Goal: Task Accomplishment & Management: Manage account settings

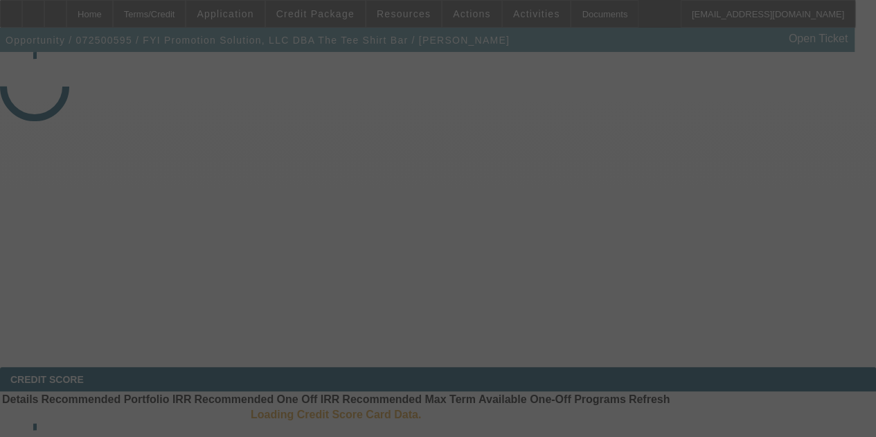
select select "3"
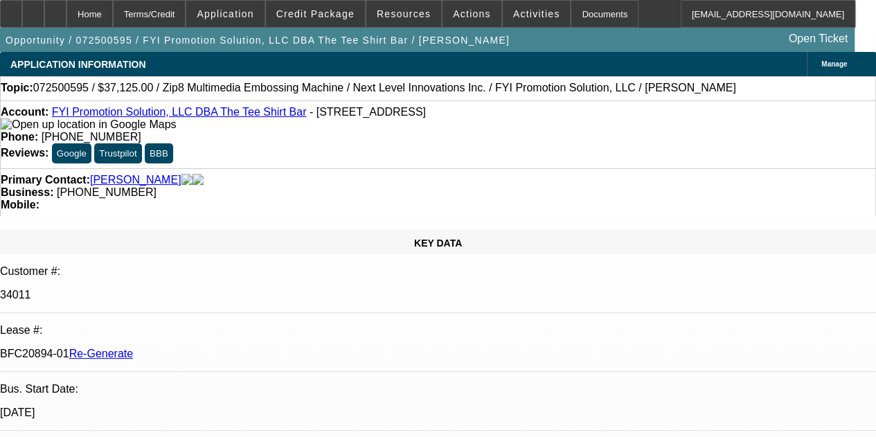
select select "0"
select select "6"
click at [582, 17] on div "Documents" at bounding box center [605, 14] width 68 height 28
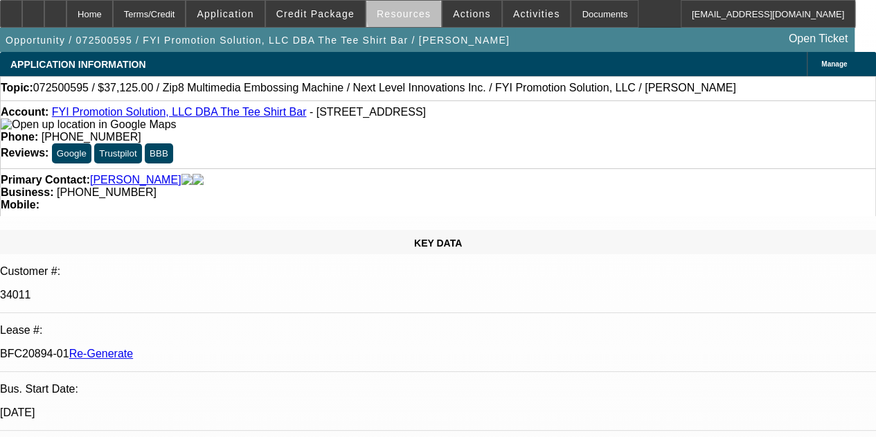
click at [409, 13] on span "Resources" at bounding box center [404, 13] width 54 height 11
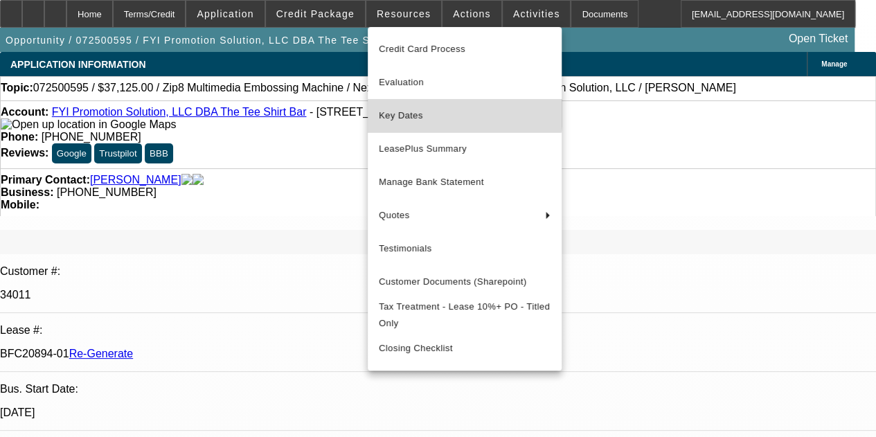
click at [414, 111] on span "Key Dates" at bounding box center [465, 115] width 172 height 17
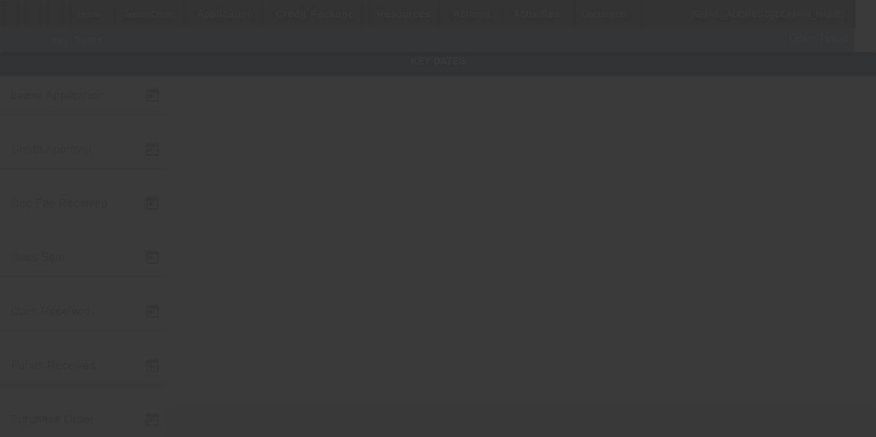
type input "7/24/2025"
type input "7/29/2025"
type input "8/1/2025"
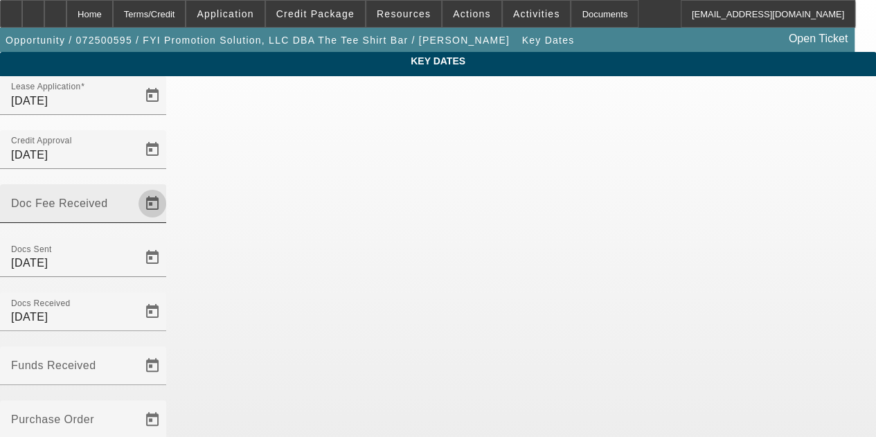
click at [169, 187] on span "Open calendar" at bounding box center [152, 203] width 33 height 33
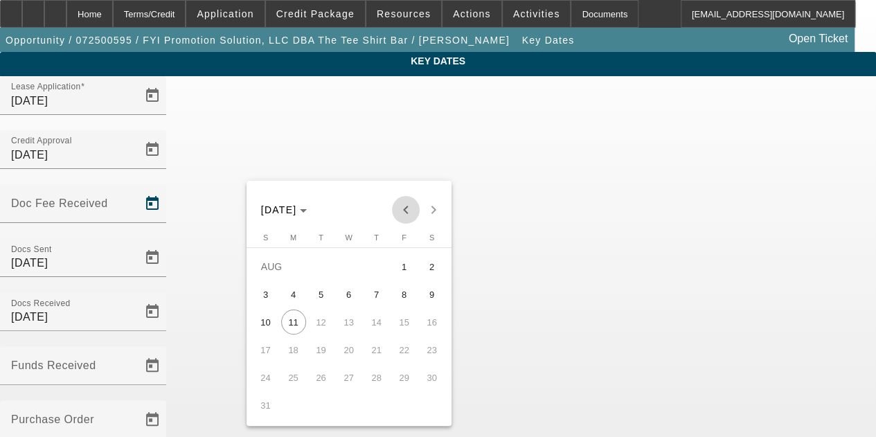
click at [406, 214] on span "Previous month" at bounding box center [406, 210] width 28 height 28
click at [314, 398] on button "29" at bounding box center [322, 405] width 28 height 28
type input "7/29/2025"
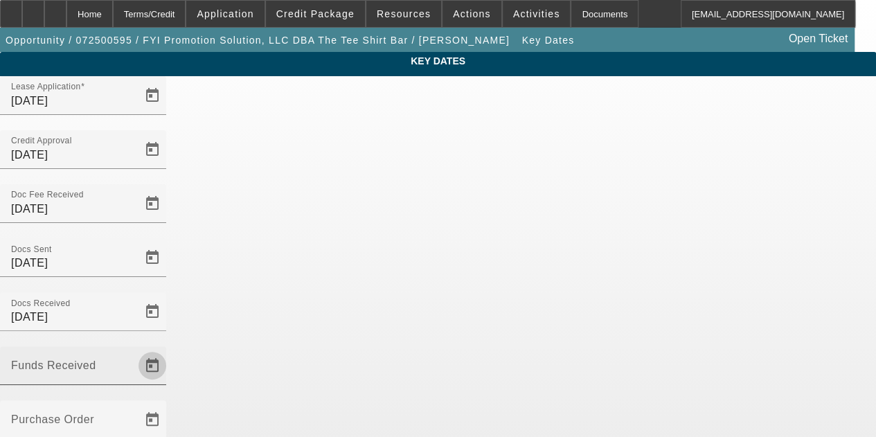
click at [169, 349] on span "Open calendar" at bounding box center [152, 365] width 33 height 33
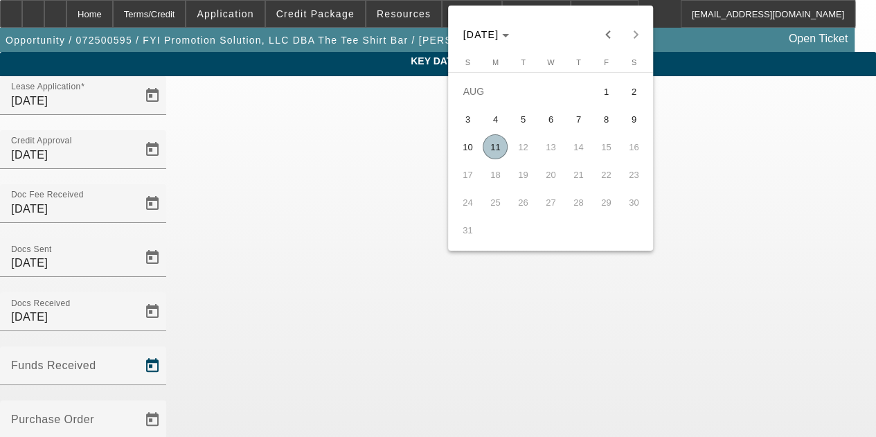
click at [500, 152] on span "11" at bounding box center [495, 146] width 25 height 25
type input "[DATE]"
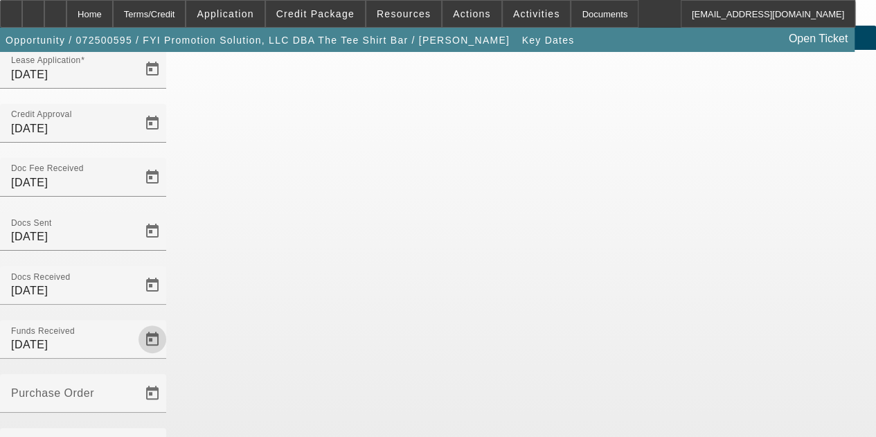
scroll to position [90, 0]
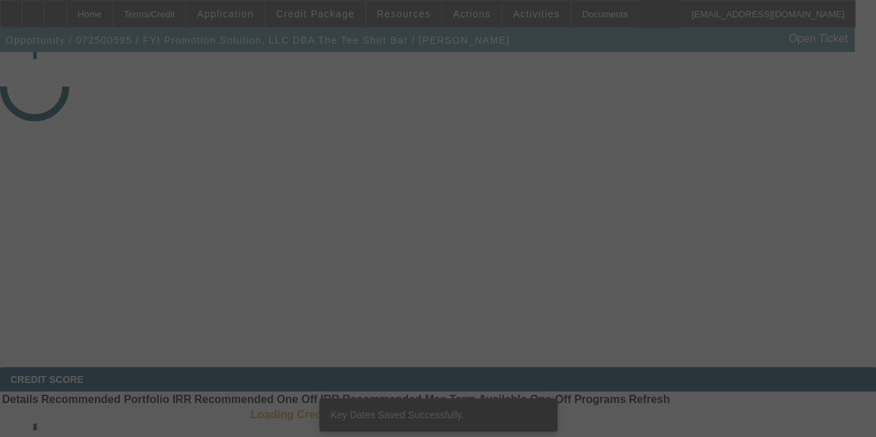
select select "3"
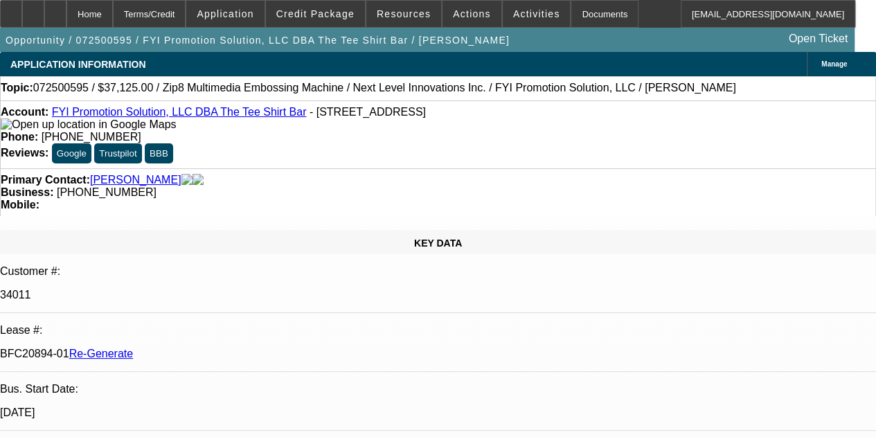
select select "0"
select select "6"
click at [574, 15] on div "Documents" at bounding box center [605, 14] width 68 height 28
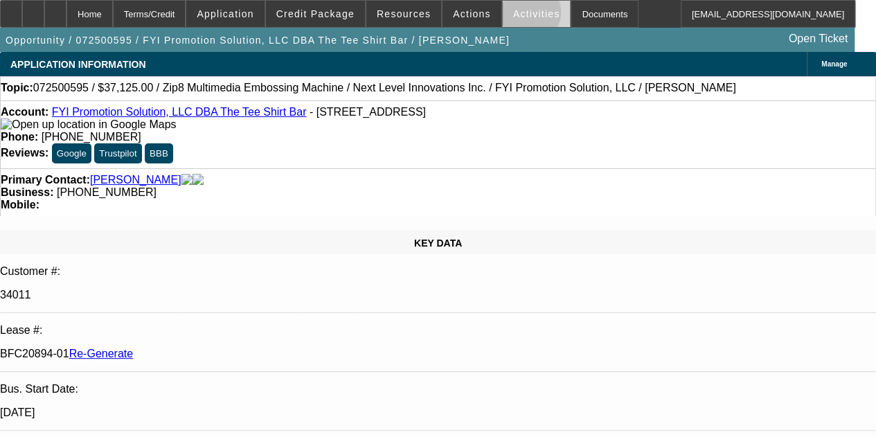
click at [513, 15] on span "Activities" at bounding box center [536, 13] width 47 height 11
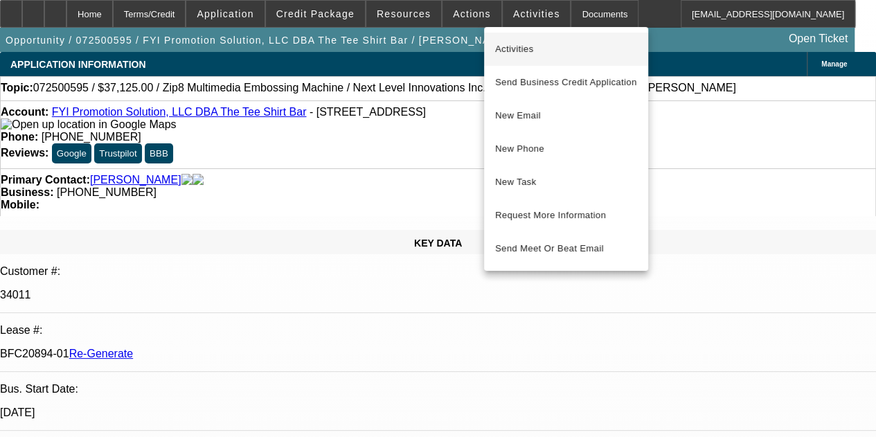
click at [509, 47] on span "Activities" at bounding box center [566, 49] width 142 height 17
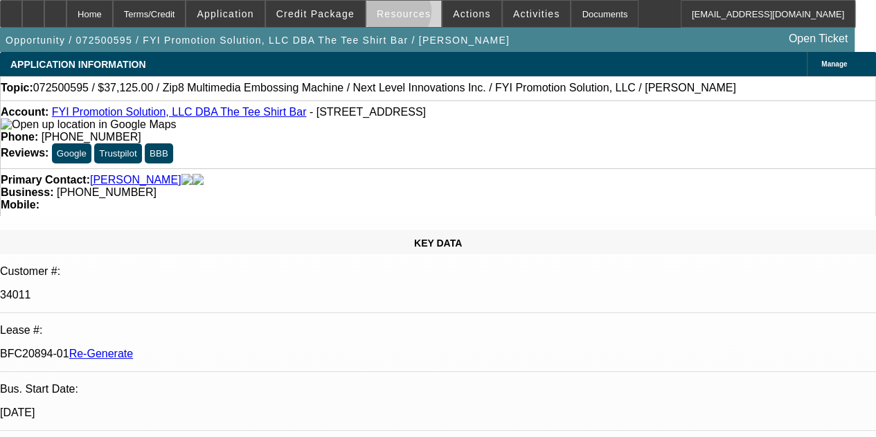
click at [399, 15] on span "Resources" at bounding box center [404, 13] width 54 height 11
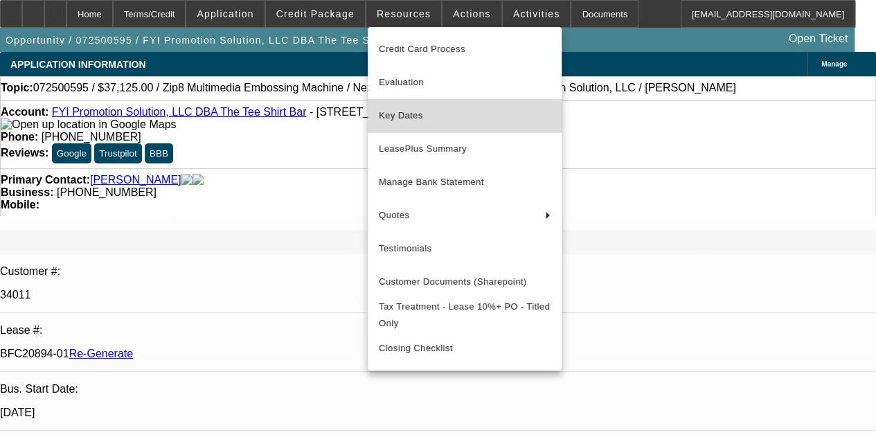
click at [407, 109] on span "Key Dates" at bounding box center [465, 115] width 172 height 17
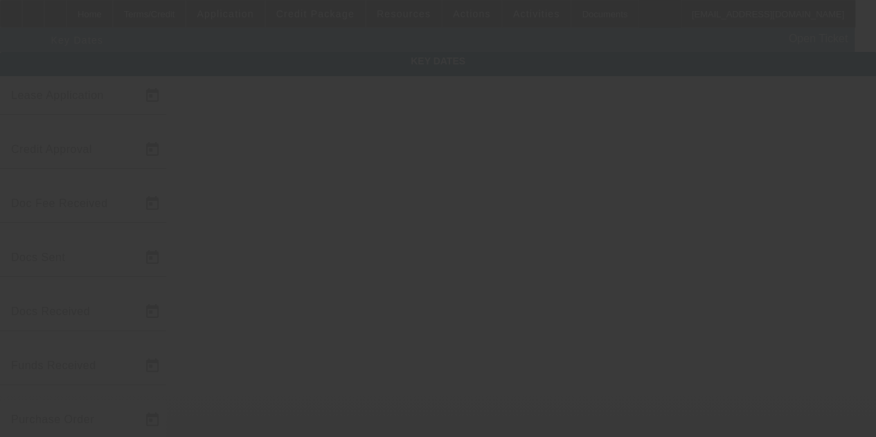
type input "7/24/2025"
type input "7/29/2025"
type input "8/1/2025"
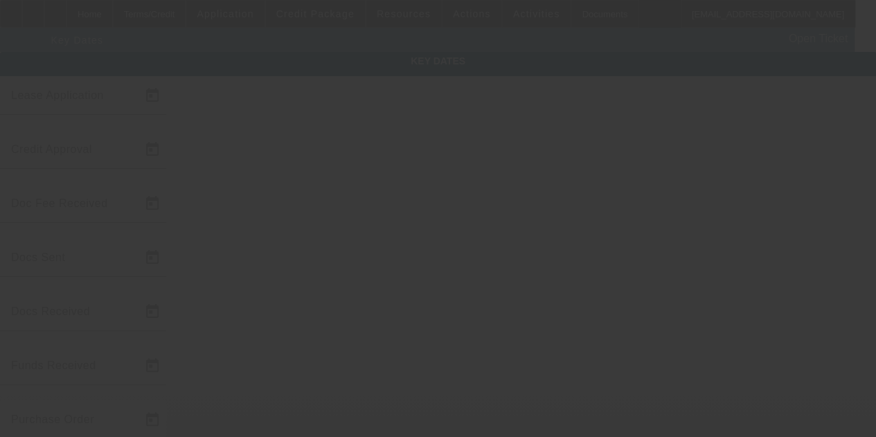
type input "8/11/2025"
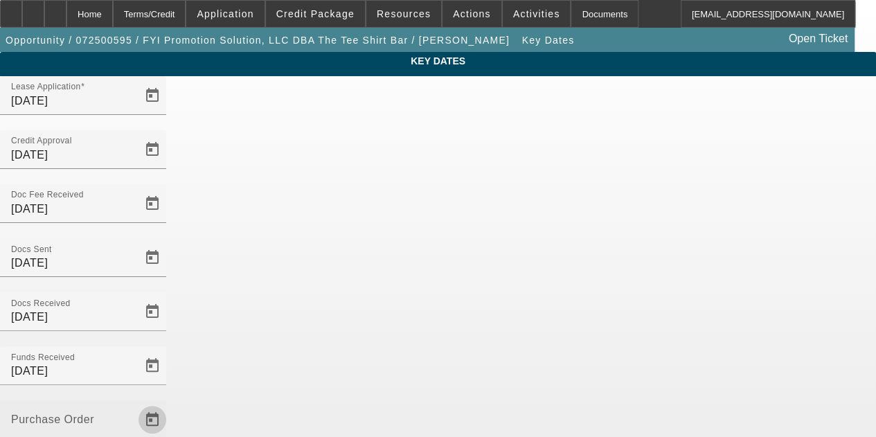
click at [169, 403] on span "Open calendar" at bounding box center [152, 419] width 33 height 33
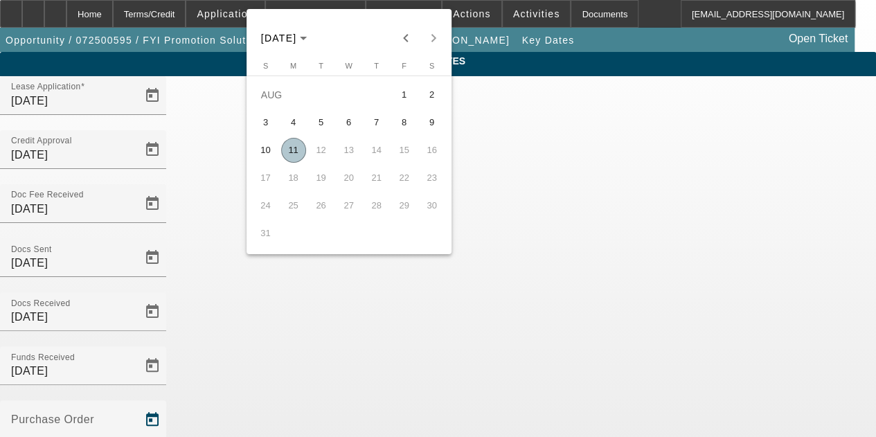
click at [292, 149] on span "11" at bounding box center [293, 150] width 25 height 25
type input "8/11/2025"
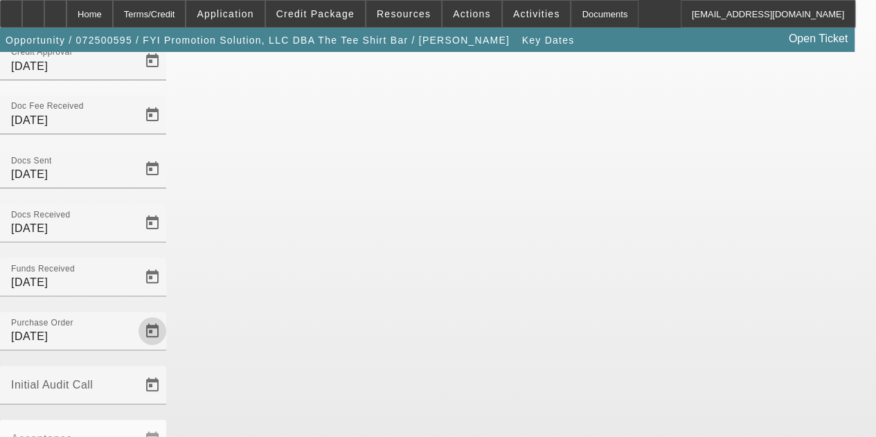
scroll to position [90, 0]
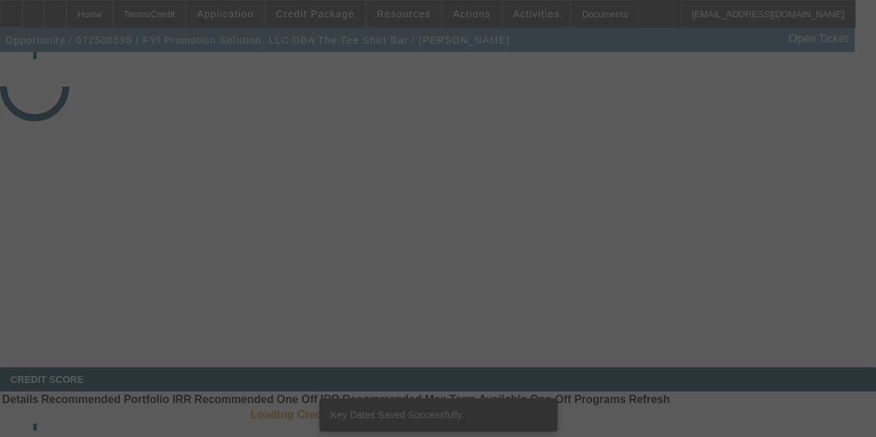
select select "3"
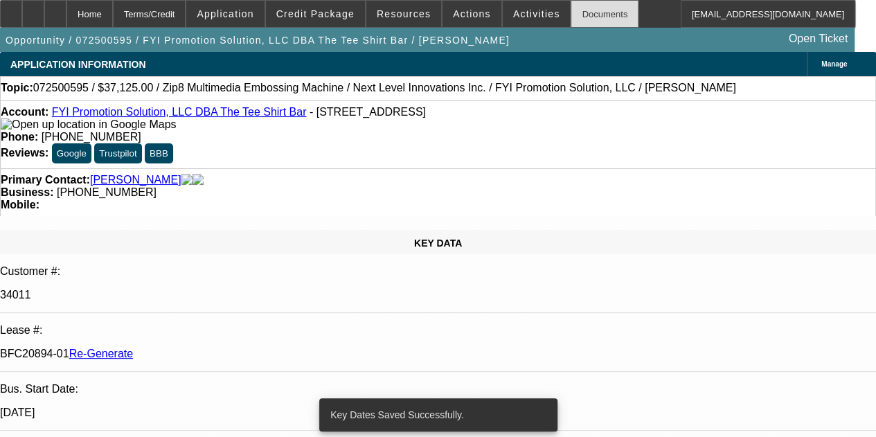
select select "0"
select select "6"
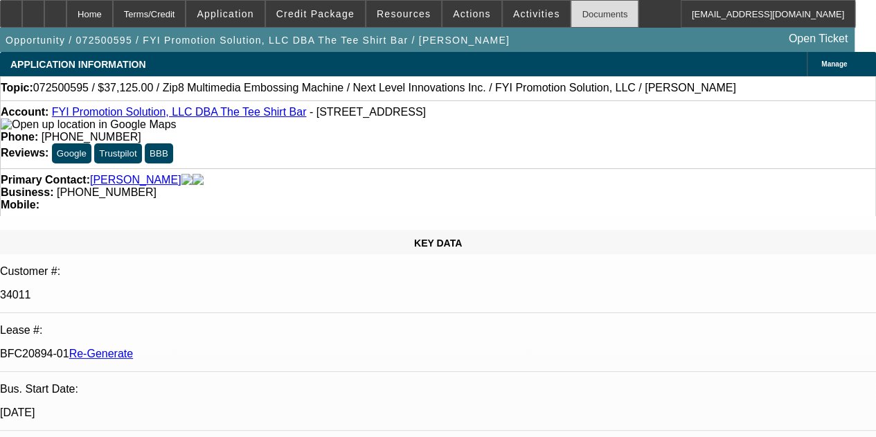
click at [571, 13] on div "Documents" at bounding box center [605, 14] width 68 height 28
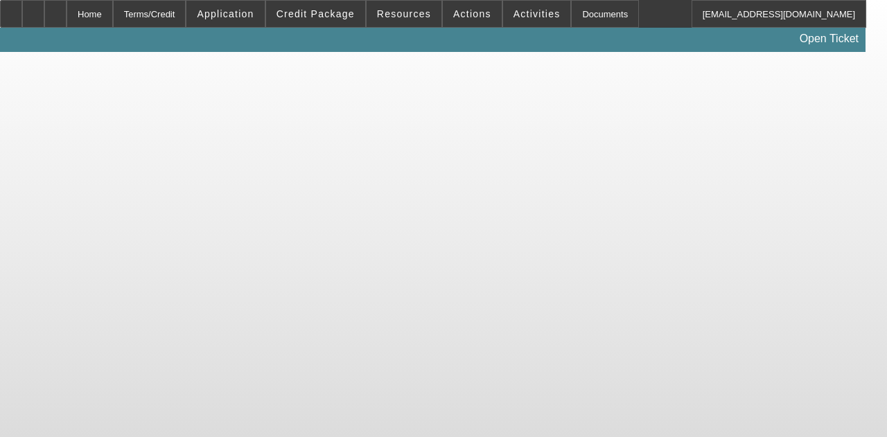
select select "3"
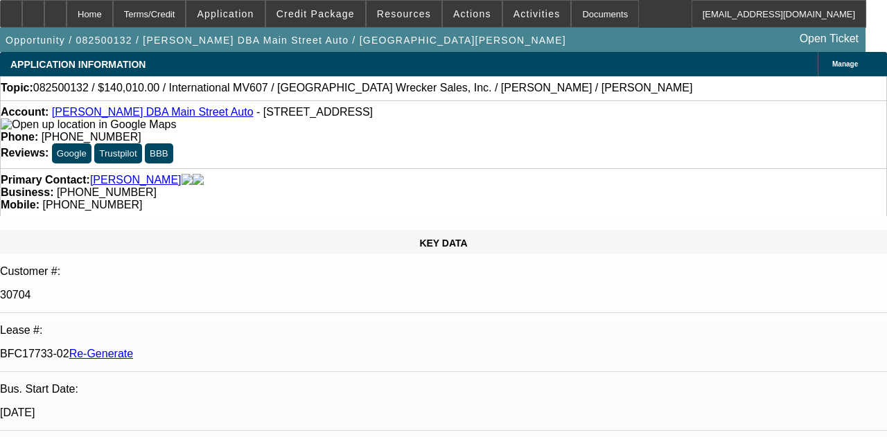
select select "0"
select select "2"
select select "0"
select select "6"
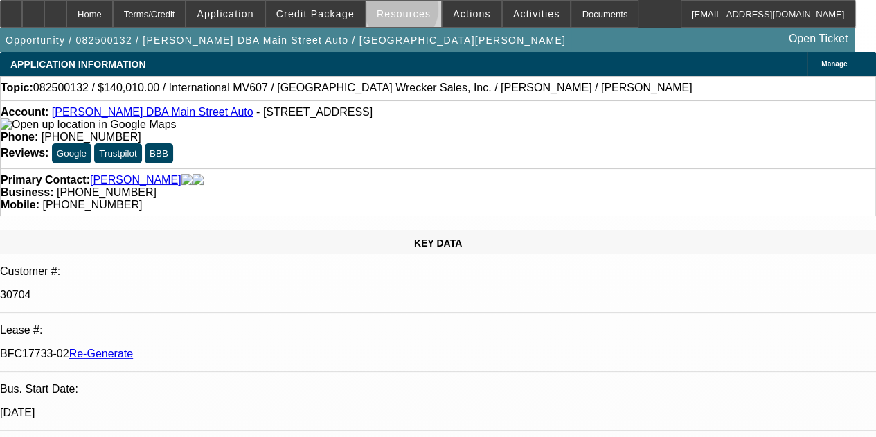
click at [405, 10] on span "Resources" at bounding box center [404, 13] width 54 height 11
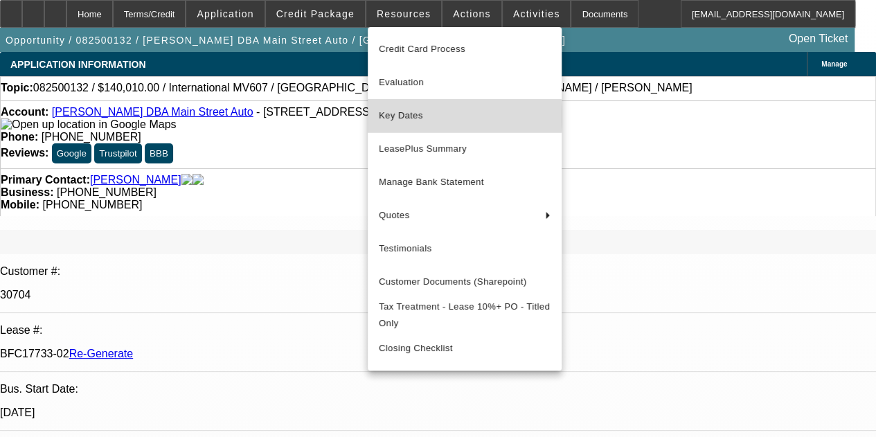
click at [398, 116] on span "Key Dates" at bounding box center [465, 115] width 172 height 17
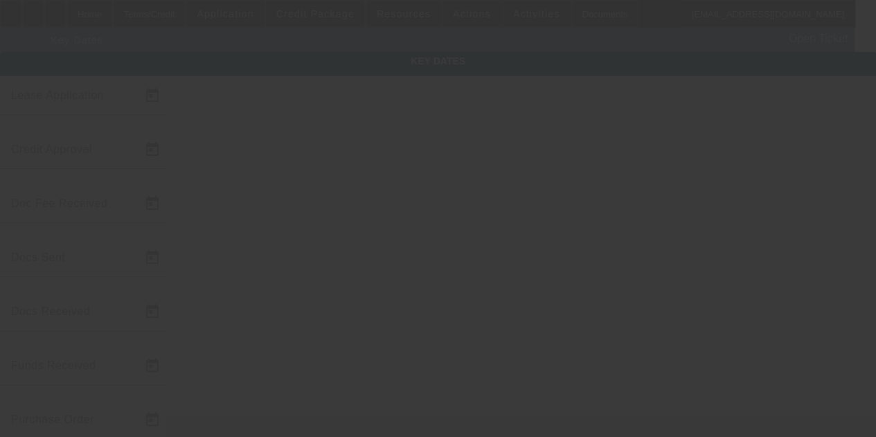
type input "8/6/2025"
type input "8/8/2025"
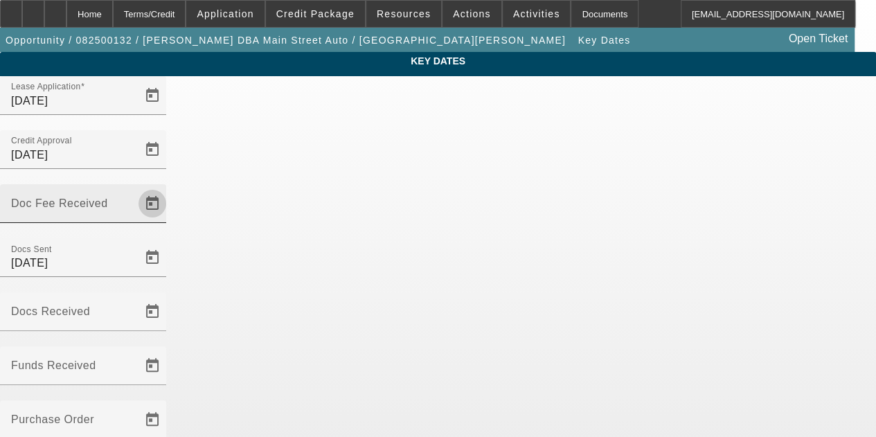
click at [169, 187] on span "Open calendar" at bounding box center [152, 203] width 33 height 33
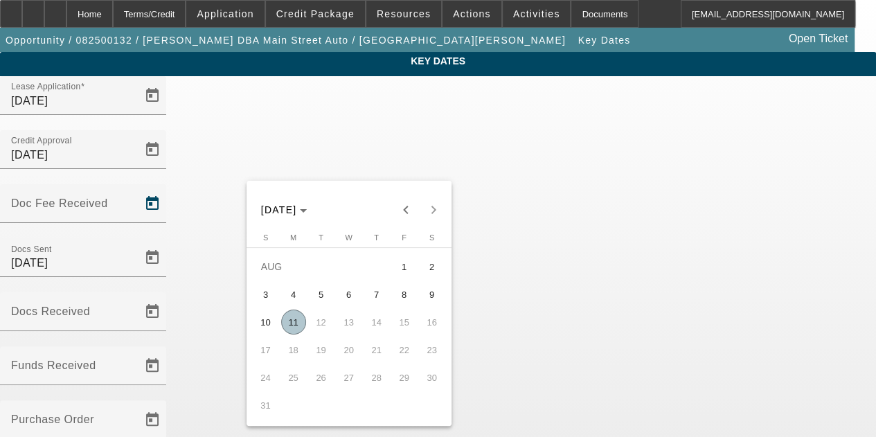
click at [290, 322] on span "11" at bounding box center [293, 322] width 25 height 25
type input "[DATE]"
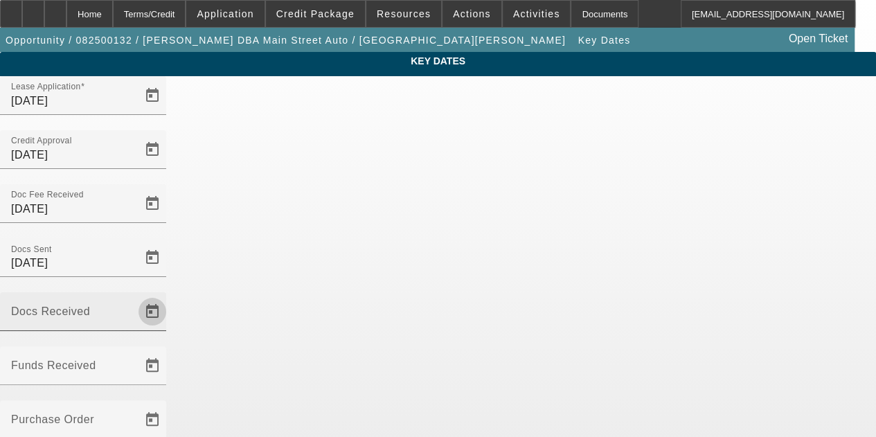
click at [169, 295] on span "Open calendar" at bounding box center [152, 311] width 33 height 33
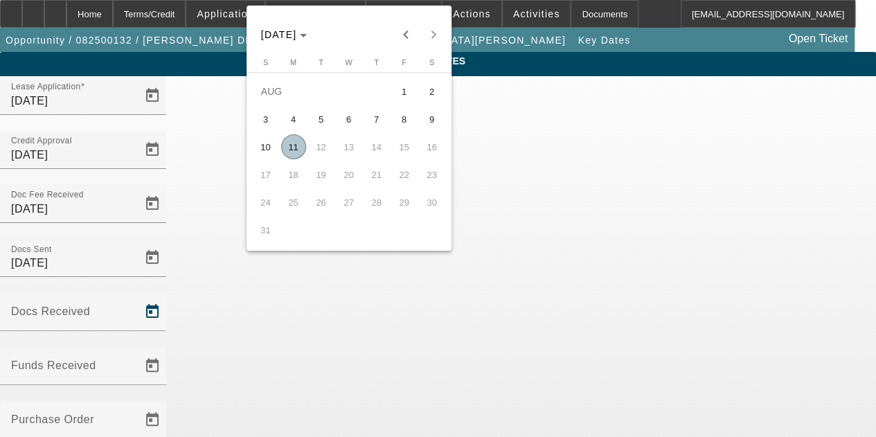
click at [291, 150] on span "11" at bounding box center [293, 146] width 25 height 25
type input "8/11/2025"
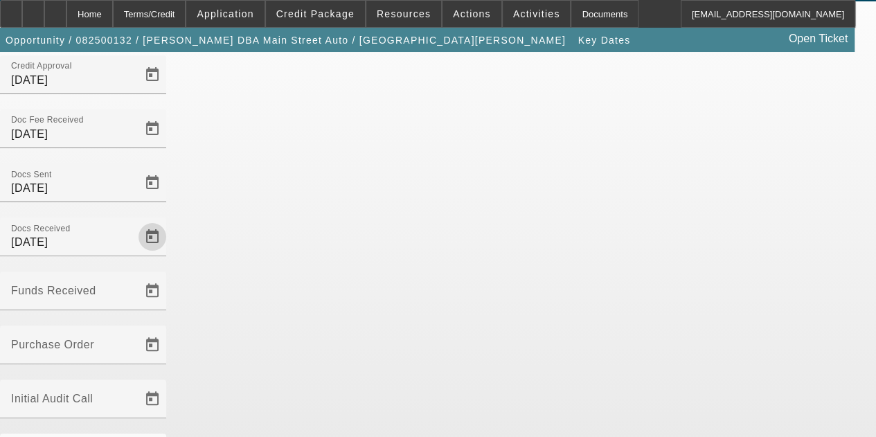
scroll to position [90, 0]
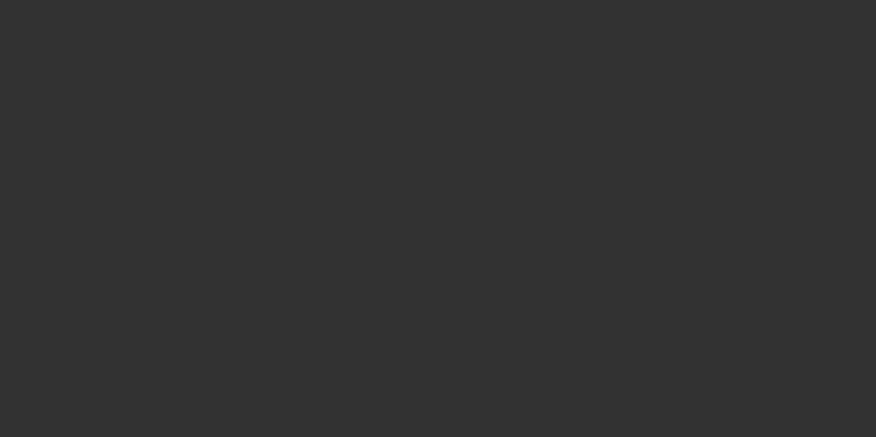
select select "3"
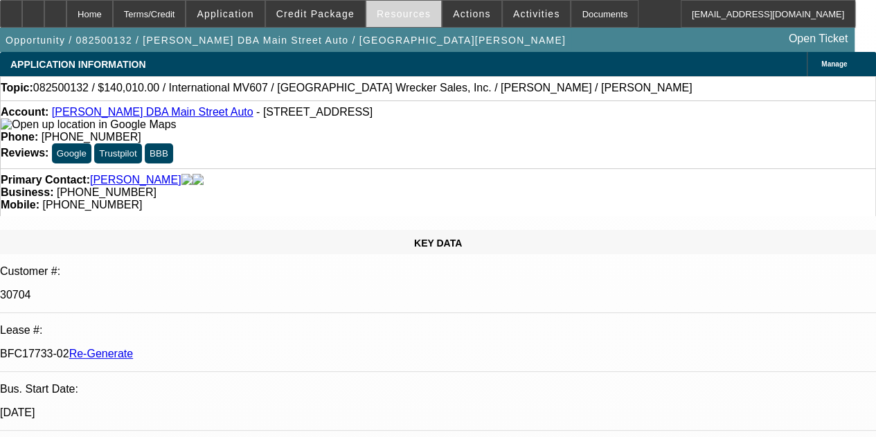
select select "0"
select select "2"
select select "0"
select select "6"
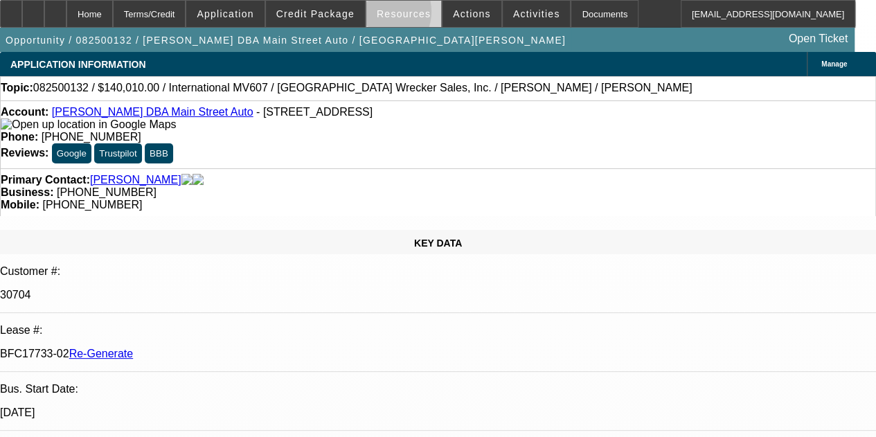
click at [378, 15] on span "Resources" at bounding box center [404, 13] width 54 height 11
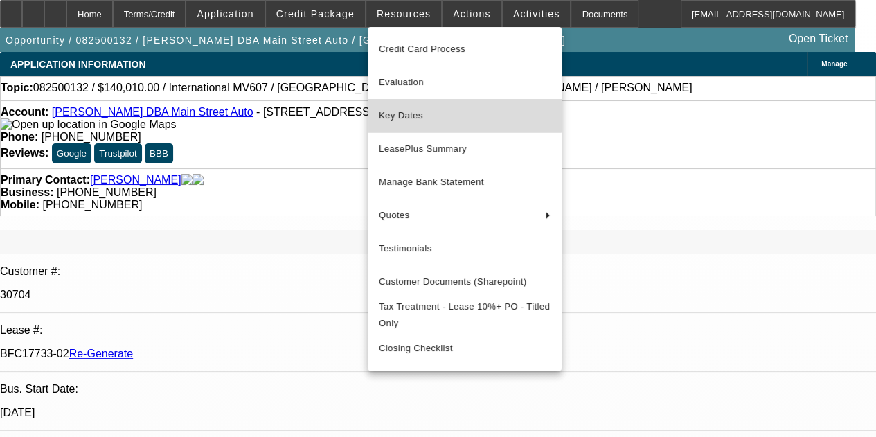
click at [397, 110] on span "Key Dates" at bounding box center [465, 115] width 172 height 17
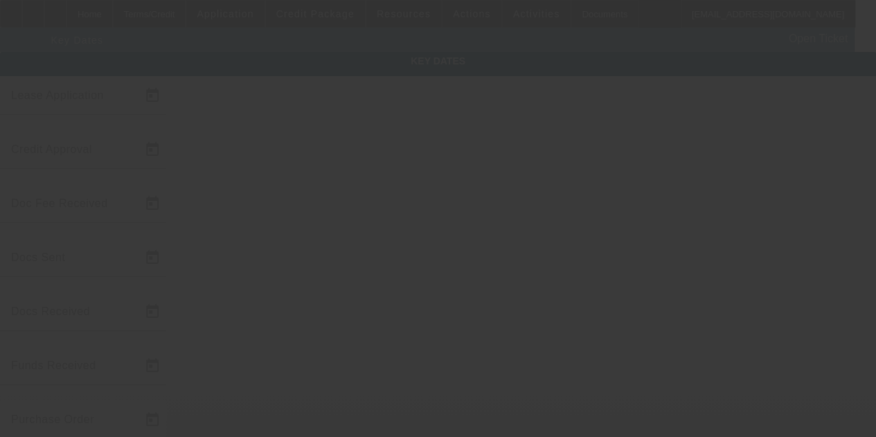
type input "8/6/2025"
type input "8/8/2025"
type input "8/11/2025"
type input "8/8/2025"
type input "8/11/2025"
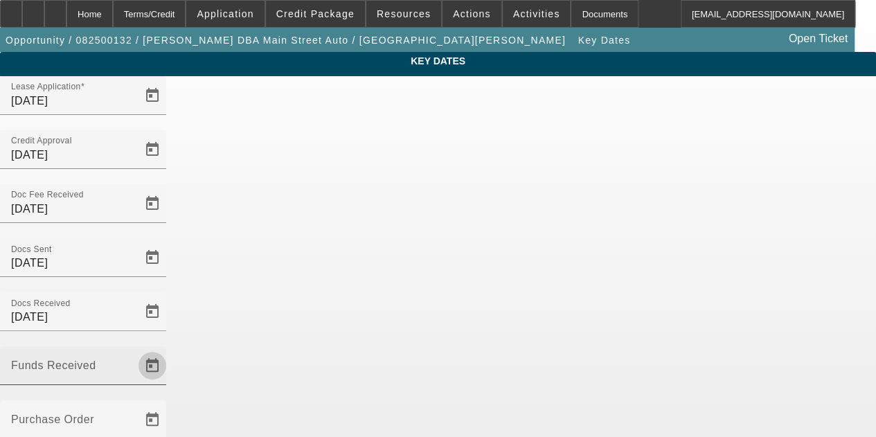
click at [169, 349] on span "Open calendar" at bounding box center [152, 365] width 33 height 33
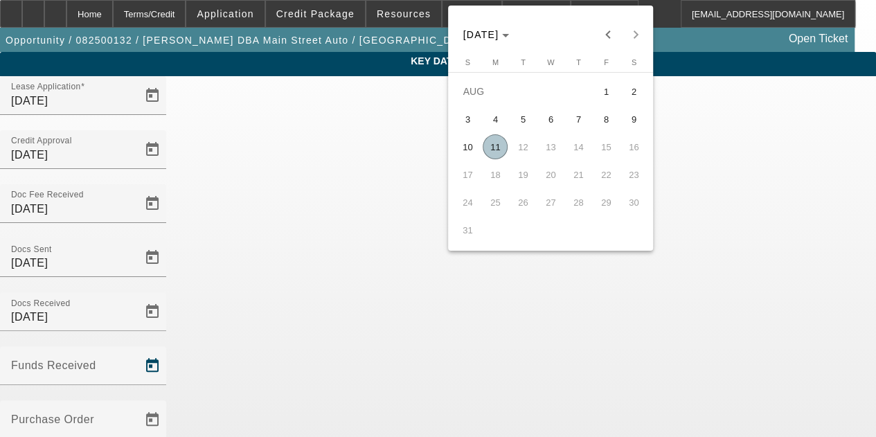
click at [495, 146] on span "11" at bounding box center [495, 146] width 25 height 25
type input "8/11/2025"
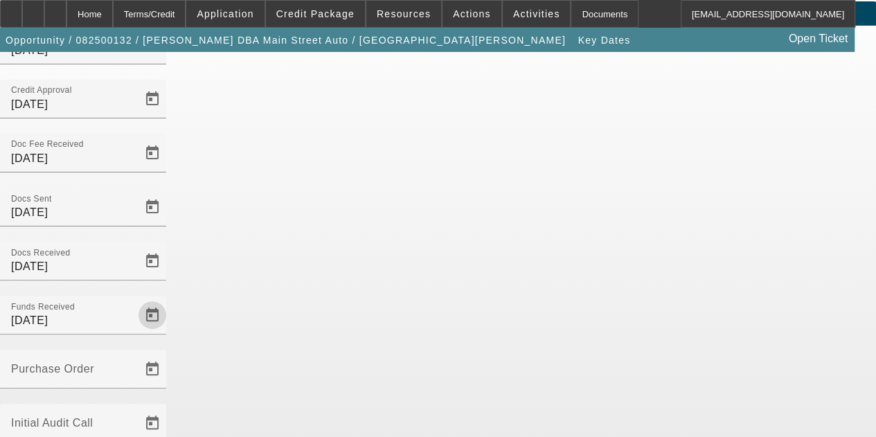
scroll to position [90, 0]
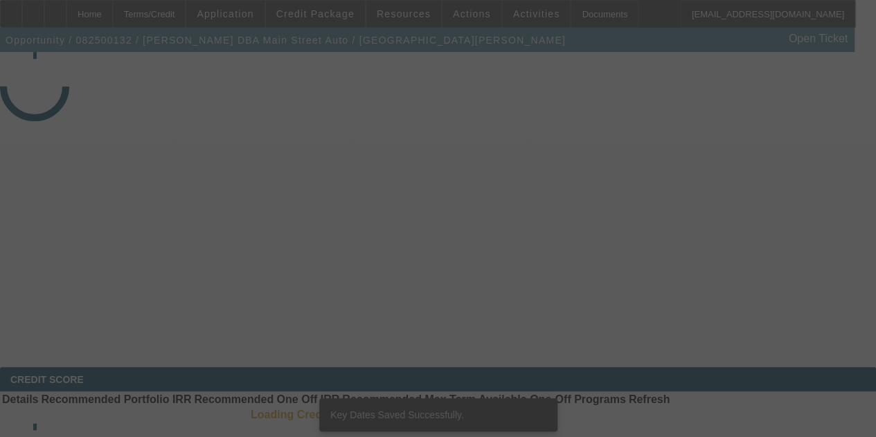
select select "3"
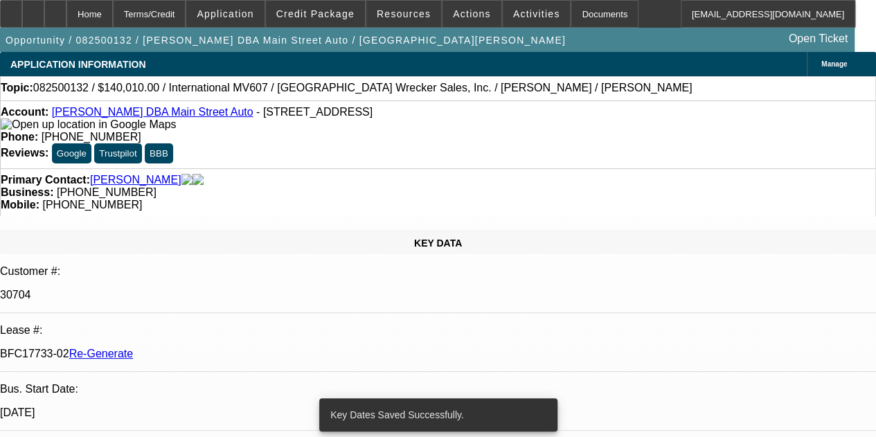
select select "0"
select select "2"
select select "0"
select select "6"
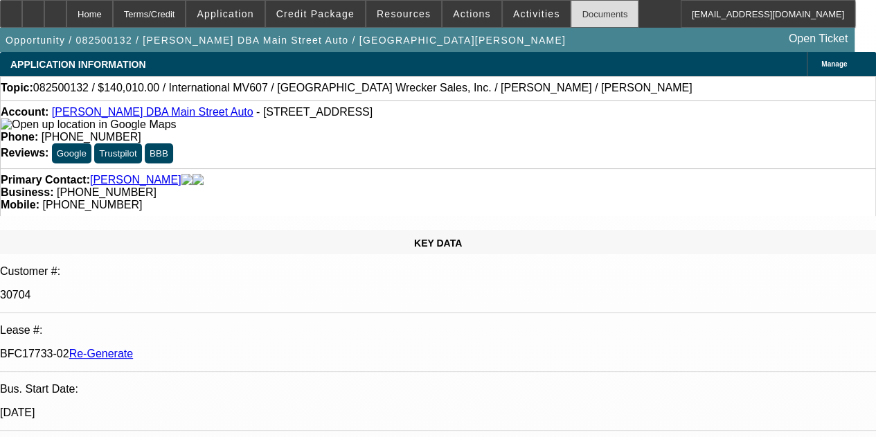
click at [574, 15] on div "Documents" at bounding box center [605, 14] width 68 height 28
click at [513, 12] on span "Activities" at bounding box center [536, 13] width 47 height 11
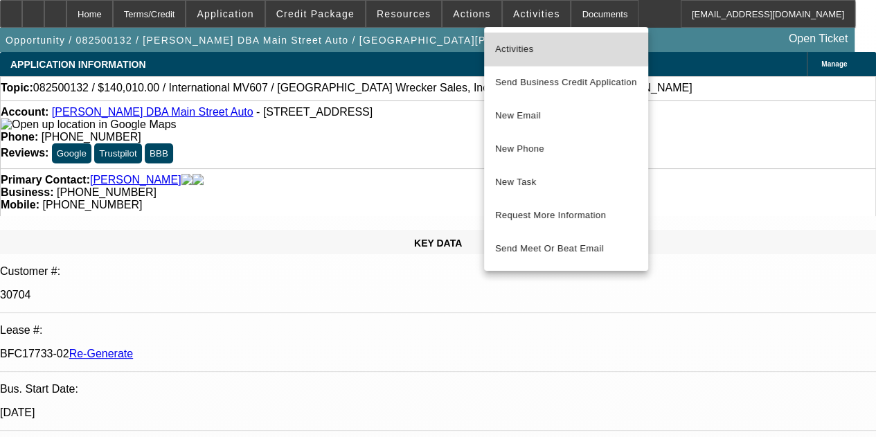
click at [510, 41] on span "Activities" at bounding box center [566, 49] width 142 height 17
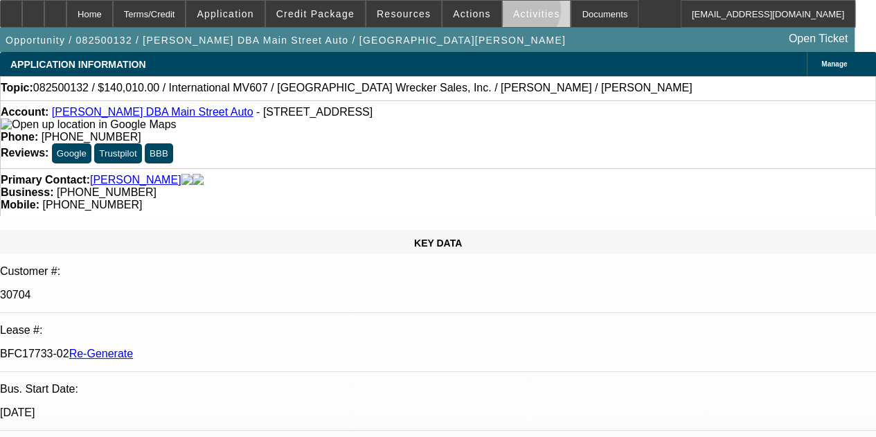
click at [513, 13] on span "Activities" at bounding box center [536, 13] width 47 height 11
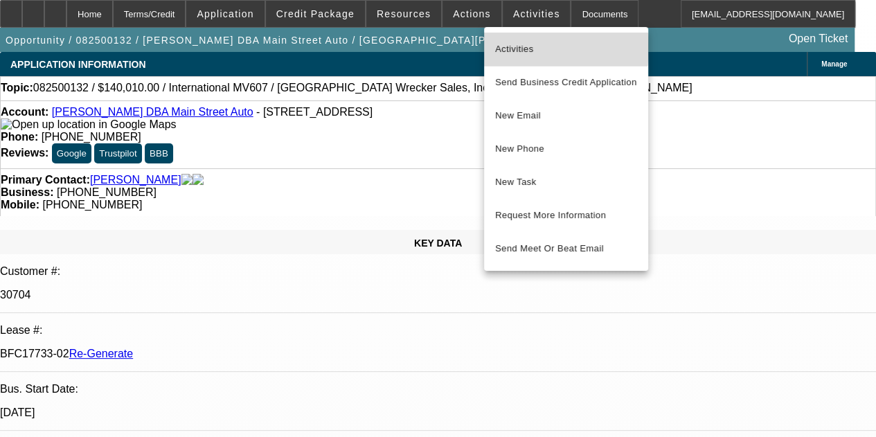
click at [511, 47] on span "Activities" at bounding box center [566, 49] width 142 height 17
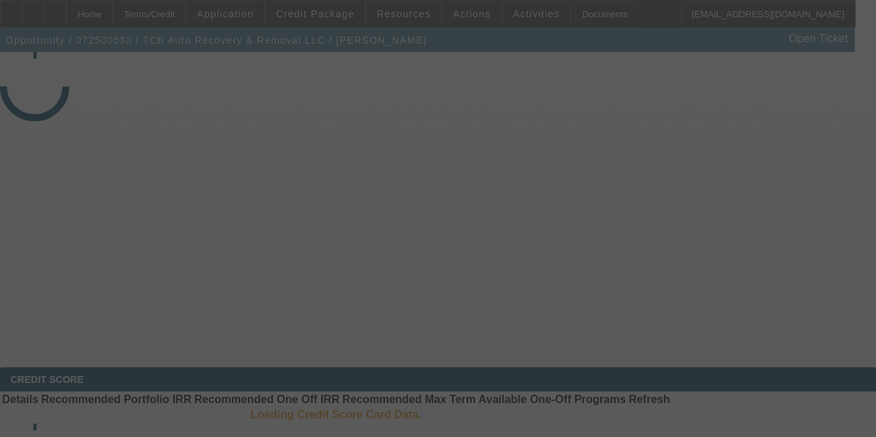
select select "4"
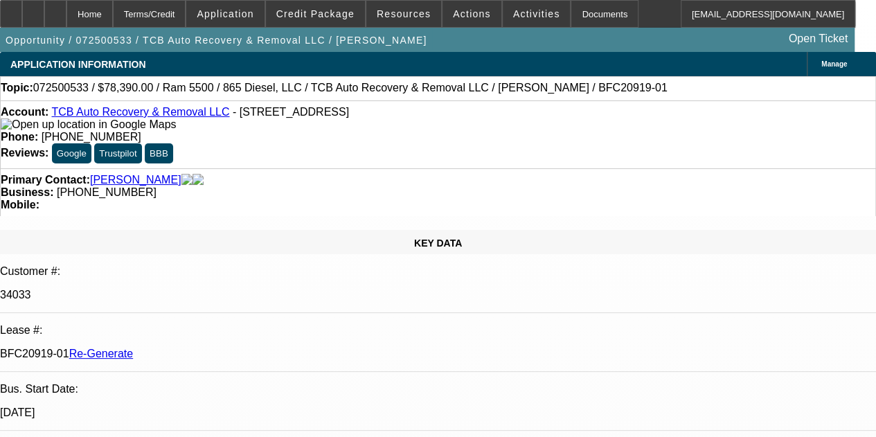
select select "0.1"
select select "0"
select select "2"
select select "0"
select select "6"
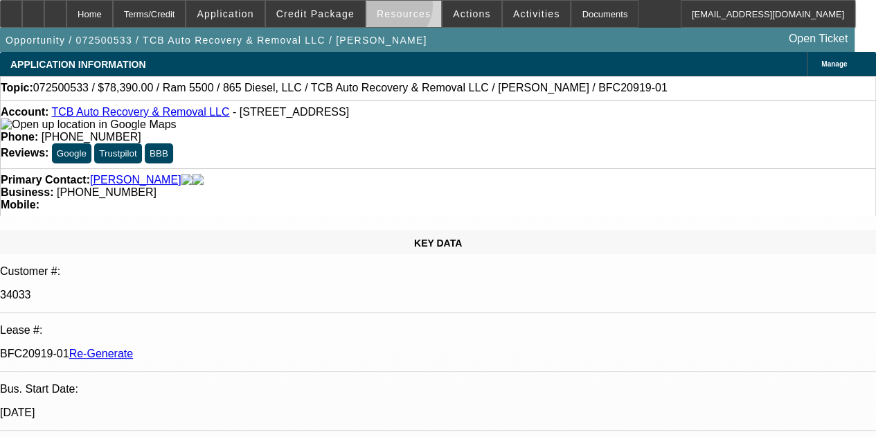
click at [396, 10] on span "Resources" at bounding box center [404, 13] width 54 height 11
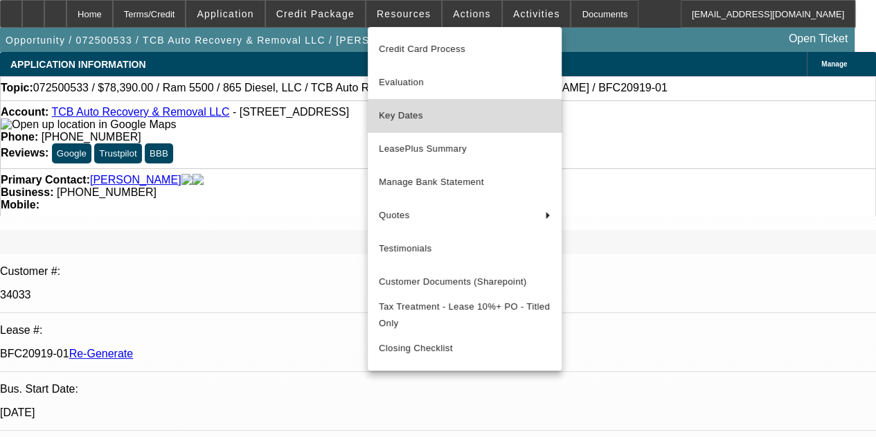
click at [400, 117] on span "Key Dates" at bounding box center [465, 115] width 172 height 17
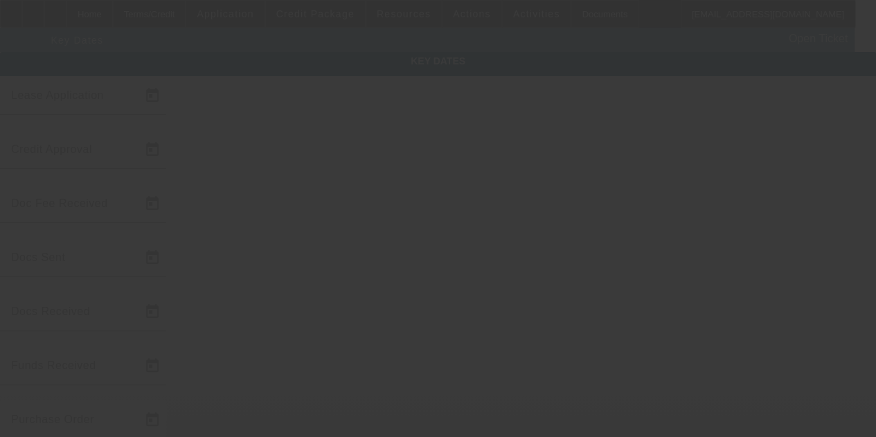
type input "7/23/2025"
type input "8/5/2025"
type input "8/6/2025"
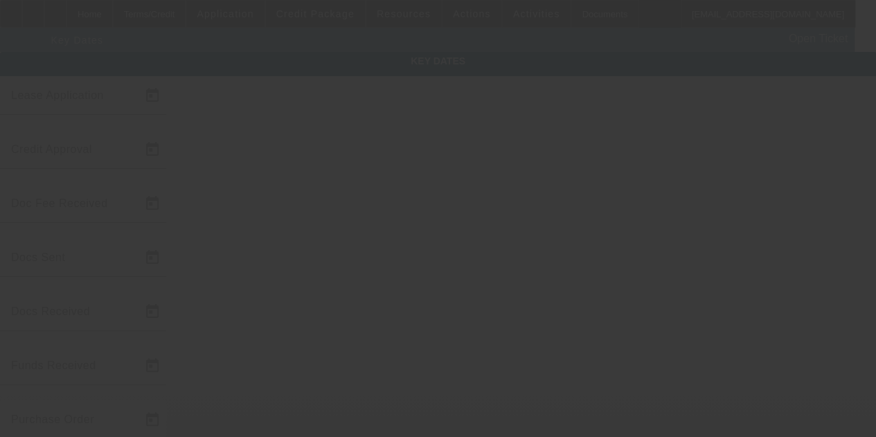
type input "8/6/2025"
type input "8/7/2025"
type input "9/1/2025"
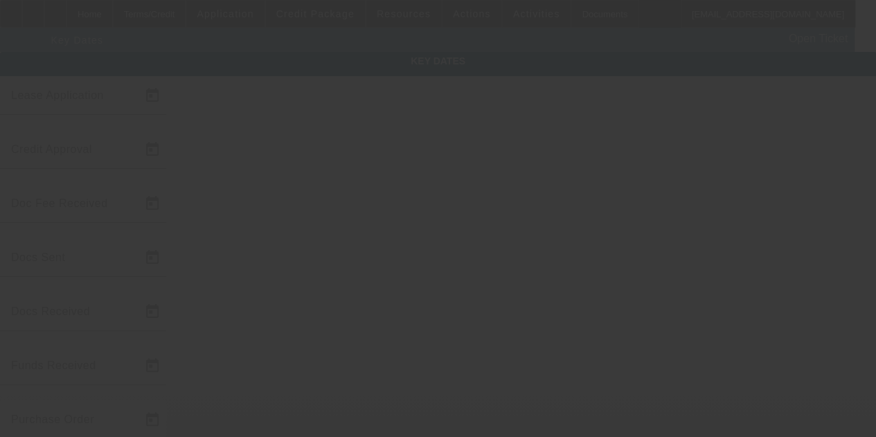
type input "10/1/2025"
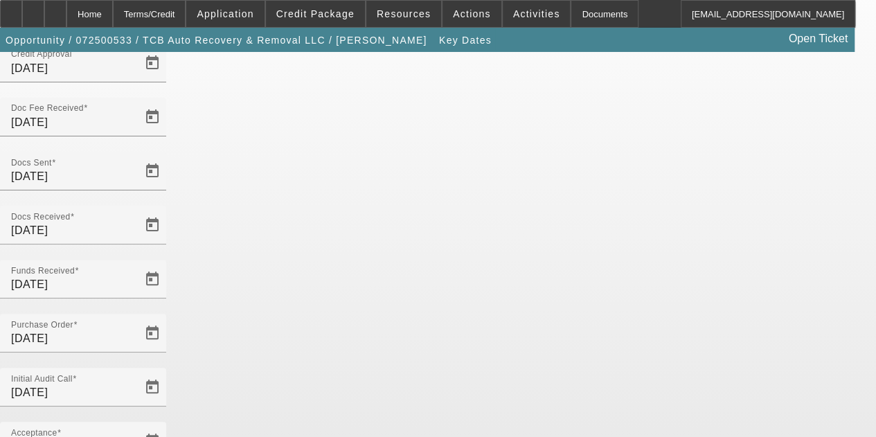
scroll to position [90, 0]
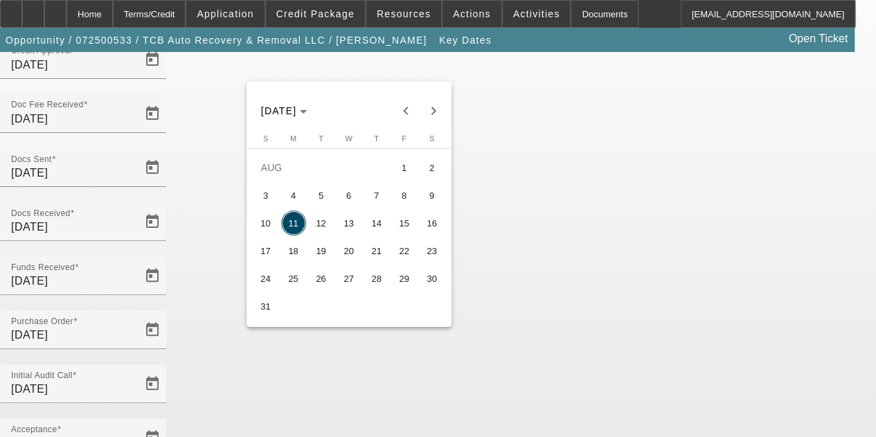
click at [348, 224] on span "13" at bounding box center [349, 223] width 25 height 25
type input "8/13/2025"
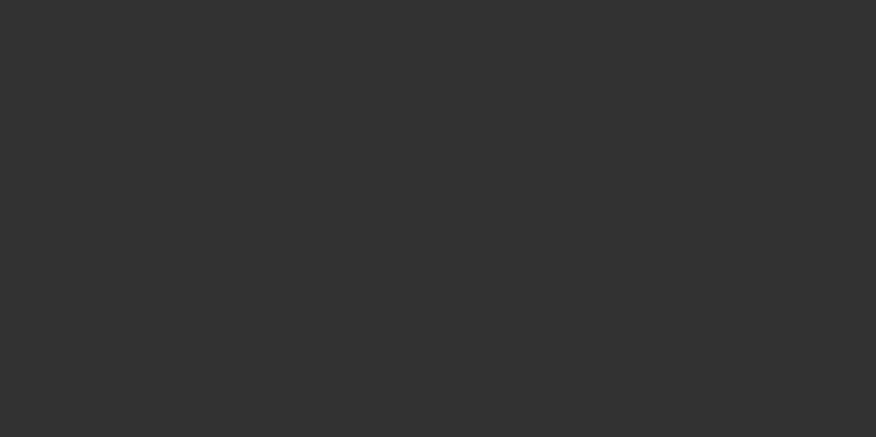
click at [126, 40] on div at bounding box center [438, 218] width 876 height 437
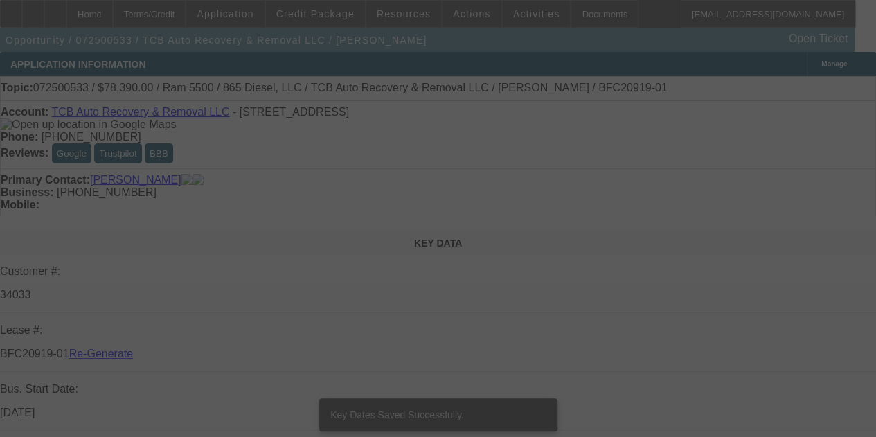
select select "4"
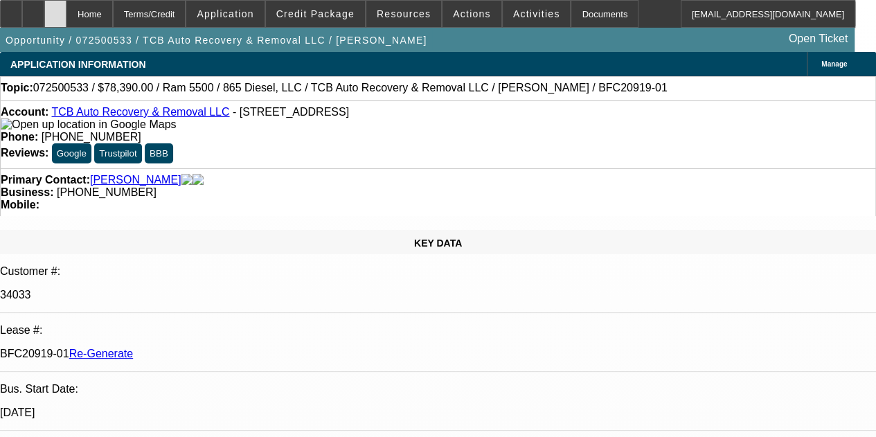
select select "0.1"
select select "0"
select select "2"
select select "0"
select select "6"
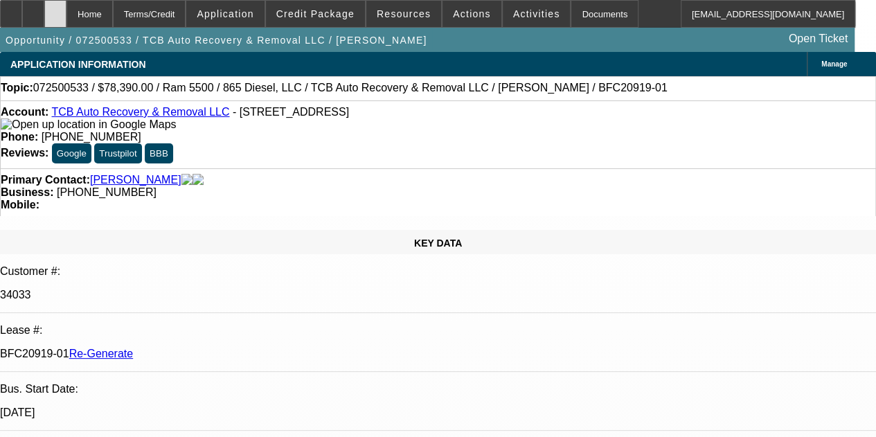
click at [55, 9] on icon at bounding box center [55, 9] width 0 height 0
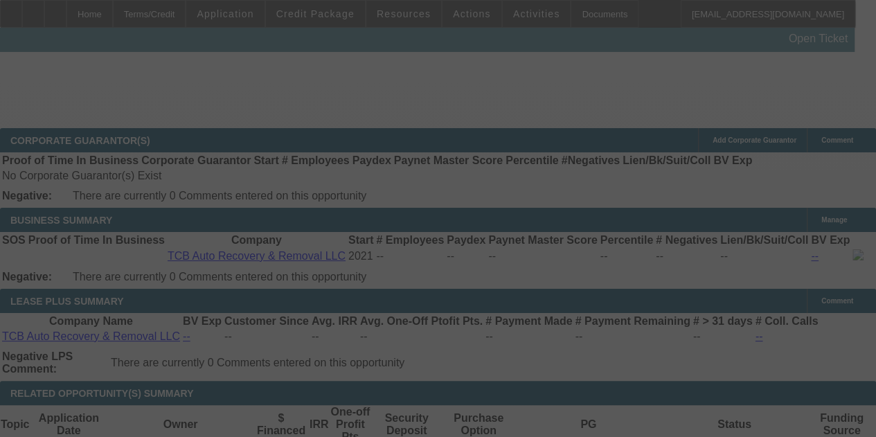
select select "4"
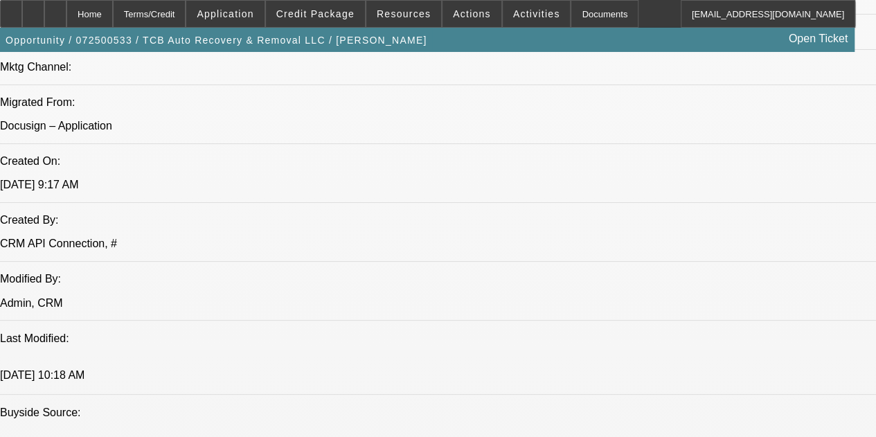
select select "0.1"
select select "0"
select select "2"
select select "0"
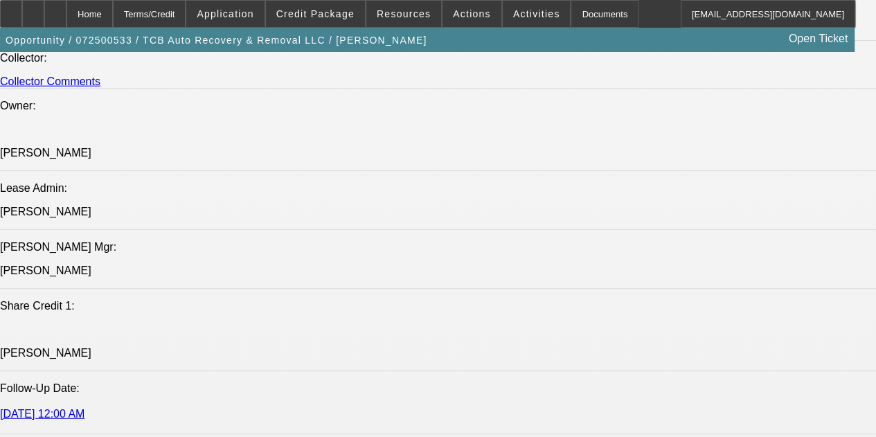
select select "6"
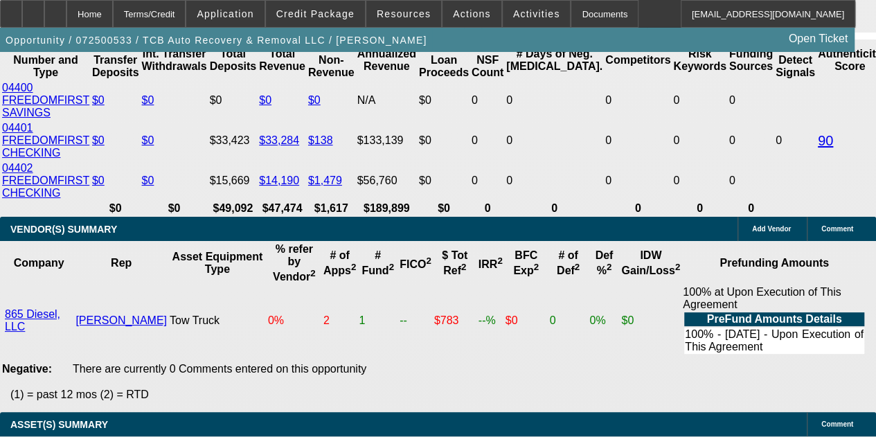
scroll to position [2899, 0]
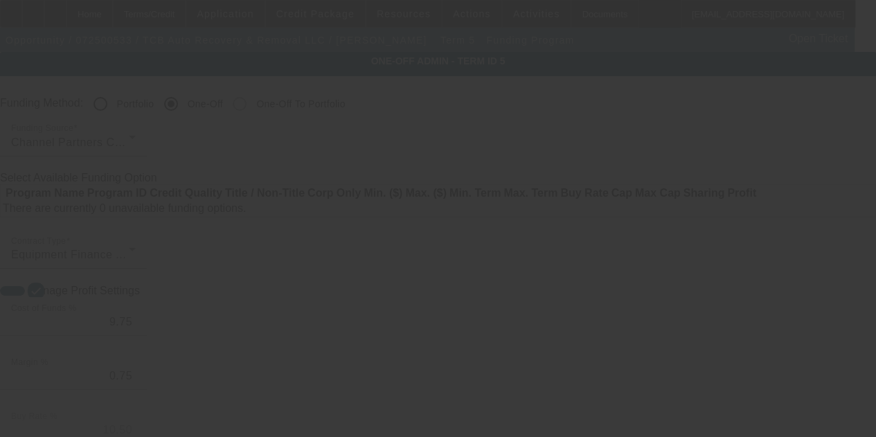
radio input "true"
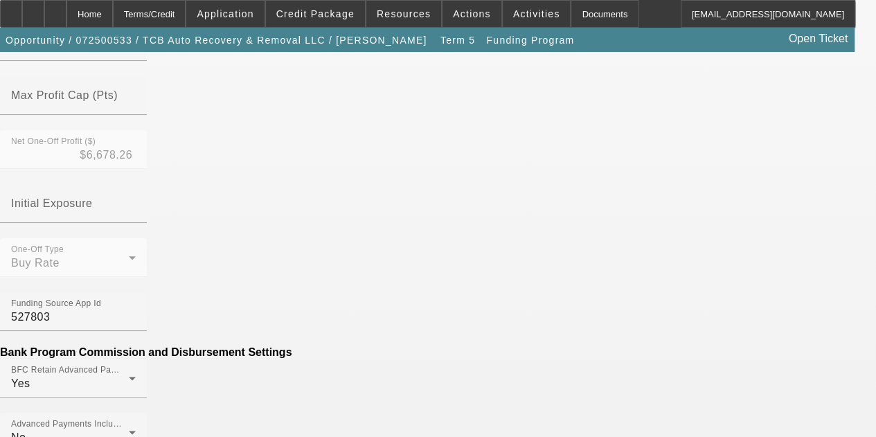
scroll to position [608, 0]
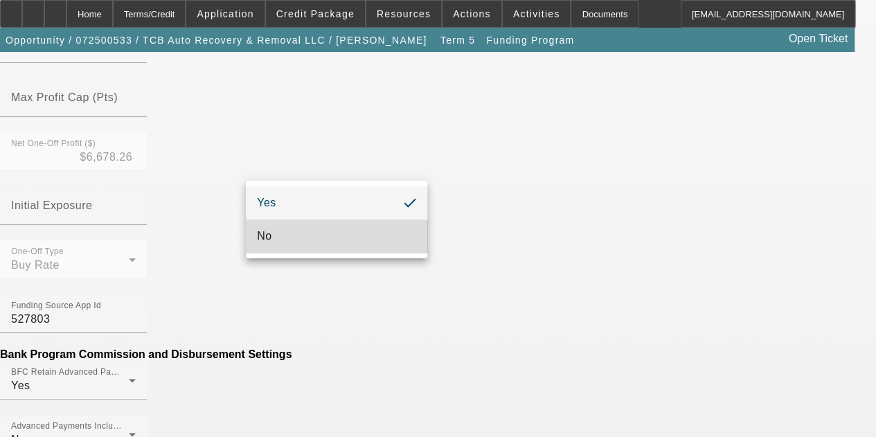
click at [280, 230] on mat-option "No" at bounding box center [337, 236] width 182 height 33
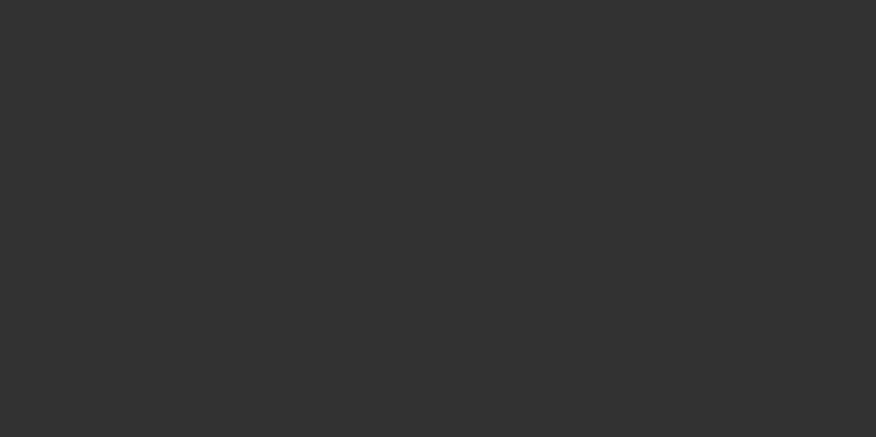
radio input "true"
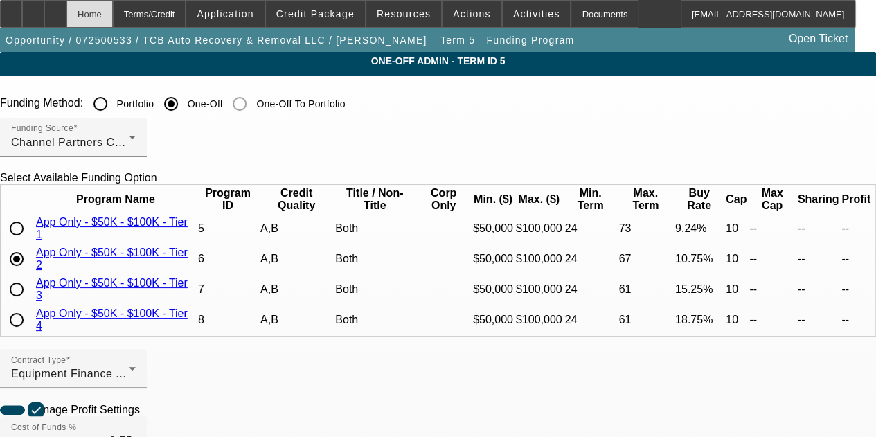
click at [113, 12] on div "Home" at bounding box center [90, 14] width 46 height 28
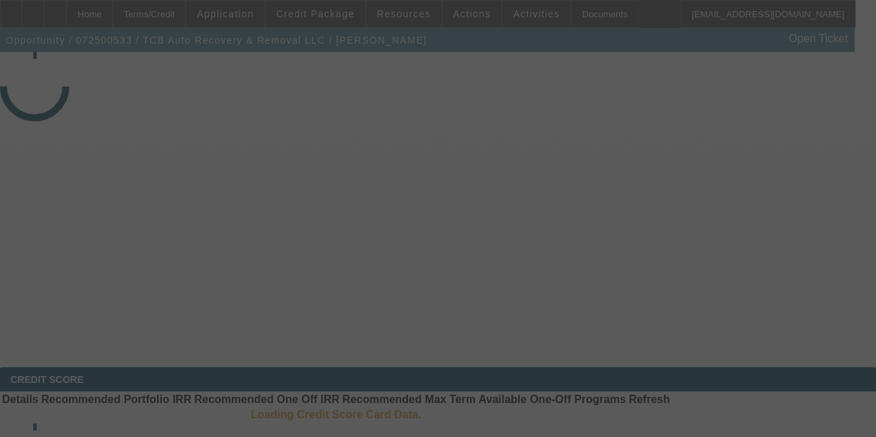
select select "4"
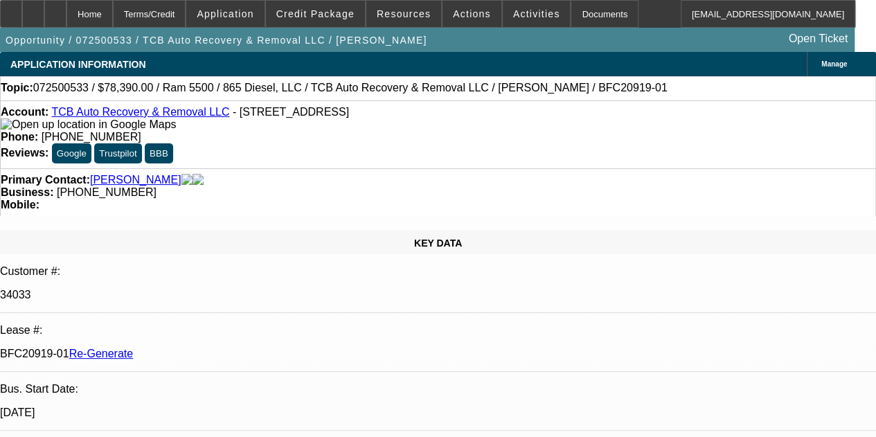
select select "0.1"
select select "0"
select select "2"
select select "0"
select select "6"
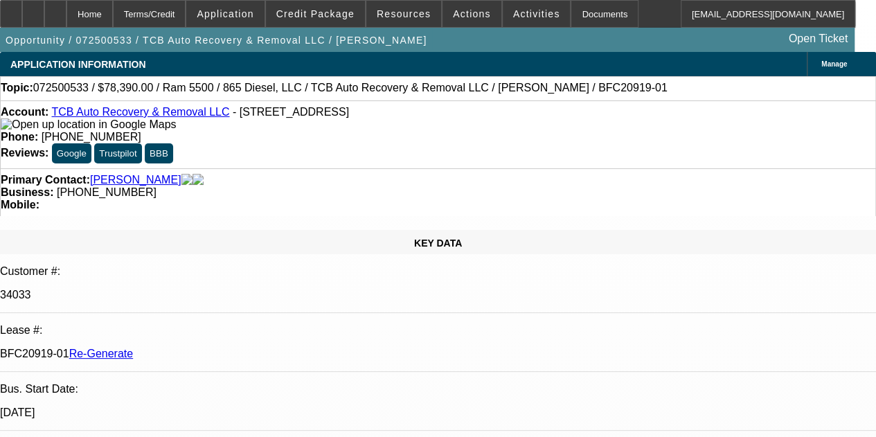
click at [114, 131] on div "Account: TCB Auto Recovery & Removal LLC - [STREET_ADDRESS]" at bounding box center [438, 118] width 875 height 25
click at [139, 118] on link "TCB Auto Recovery & Removal LLC" at bounding box center [140, 112] width 178 height 12
click at [341, 11] on span "Credit Package" at bounding box center [315, 13] width 78 height 11
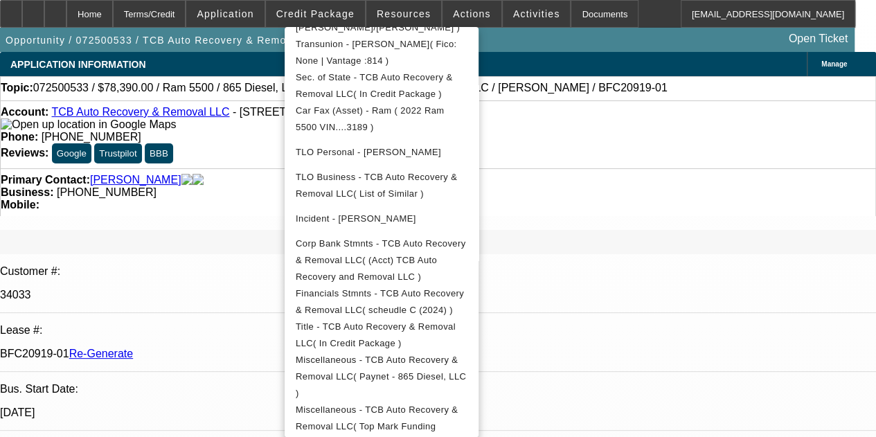
scroll to position [482, 0]
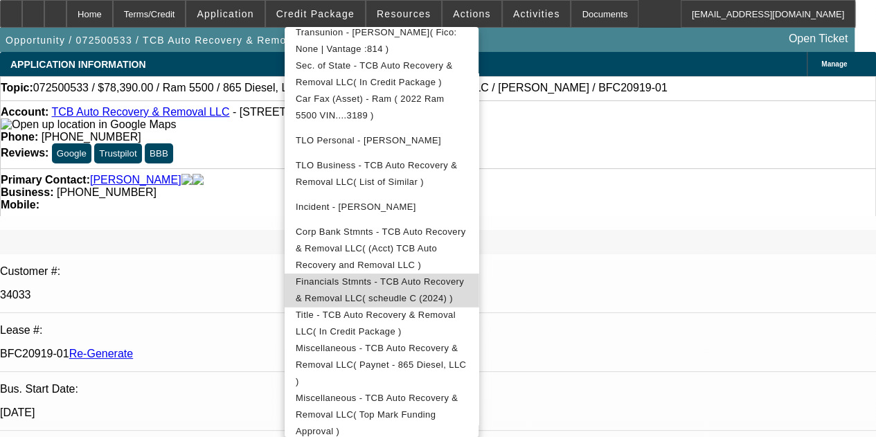
click at [425, 276] on span "Financials Stmnts - TCB Auto Recovery & Removal LLC( scheudle C (2024) )" at bounding box center [380, 289] width 168 height 27
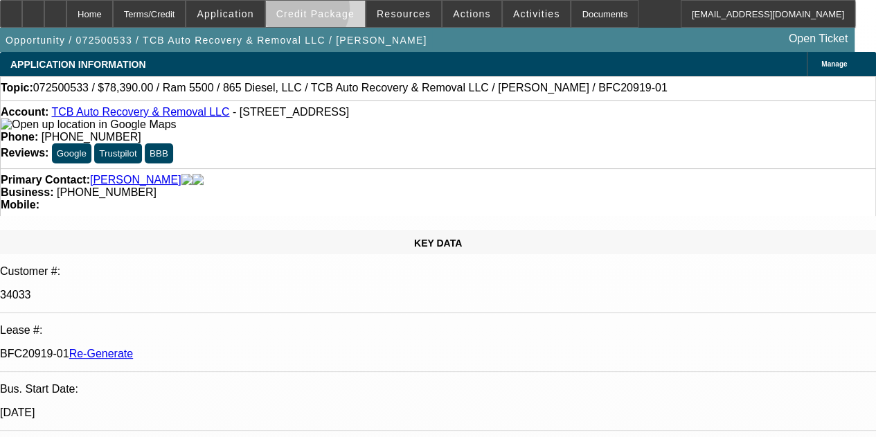
click at [326, 12] on span "Credit Package" at bounding box center [315, 13] width 78 height 11
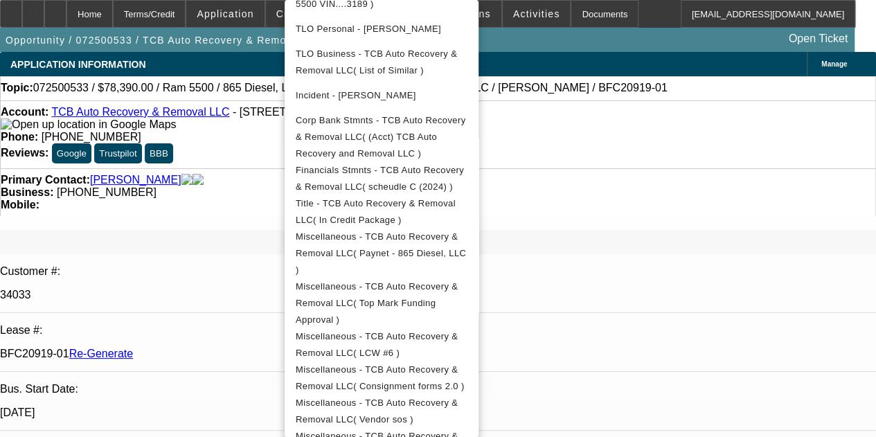
scroll to position [572, 0]
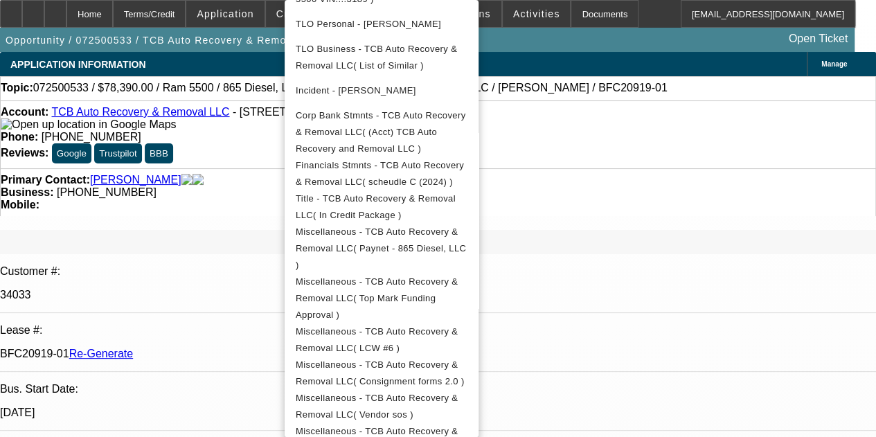
click at [111, 7] on div at bounding box center [438, 218] width 876 height 437
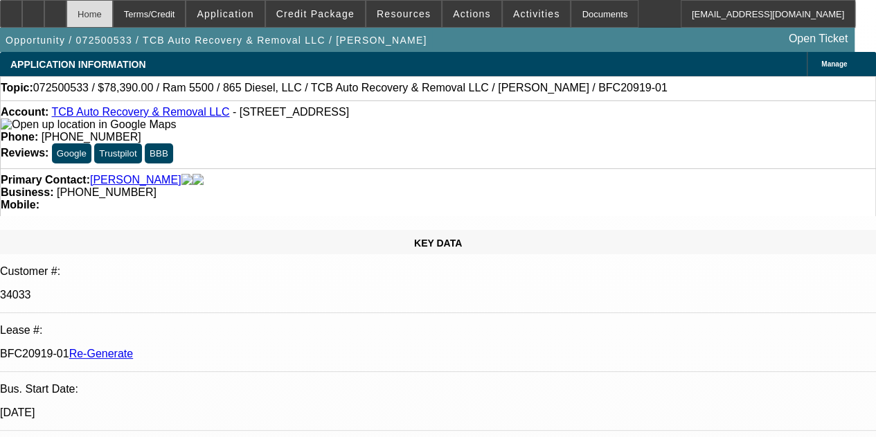
click at [113, 9] on div "Home" at bounding box center [90, 14] width 46 height 28
